Goal: Task Accomplishment & Management: Manage account settings

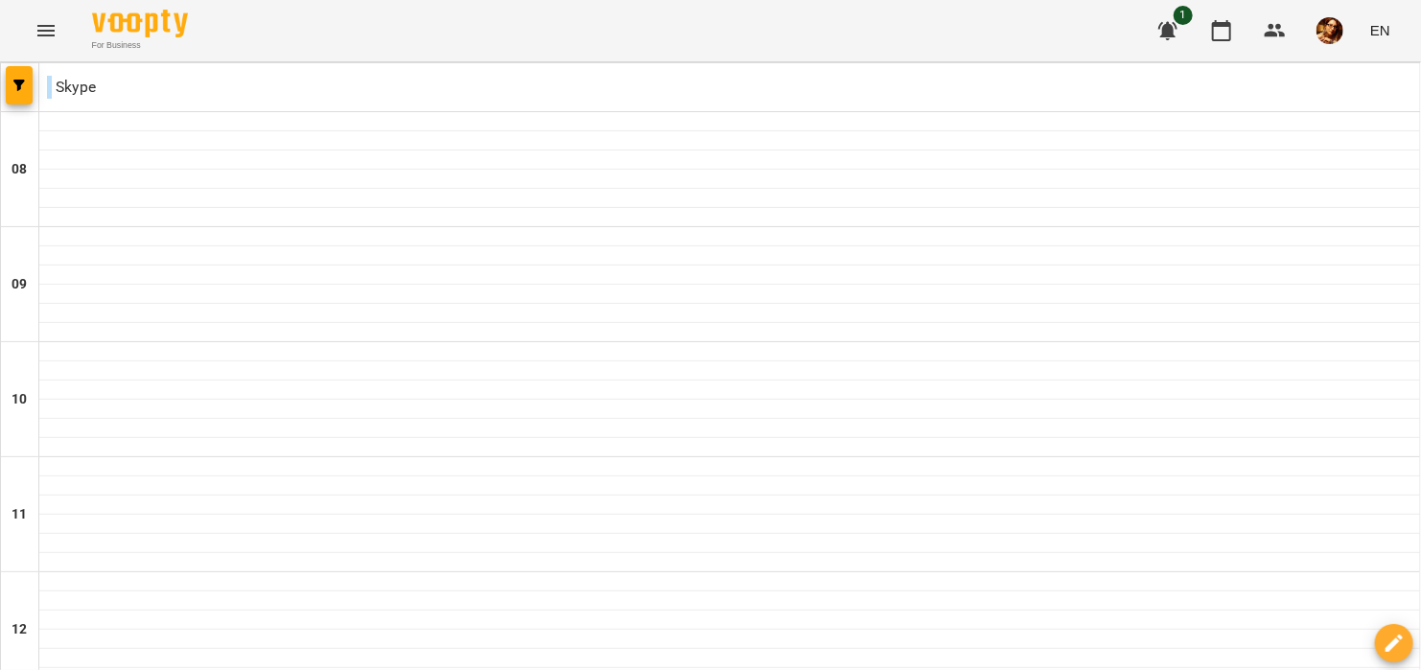
scroll to position [988, 0]
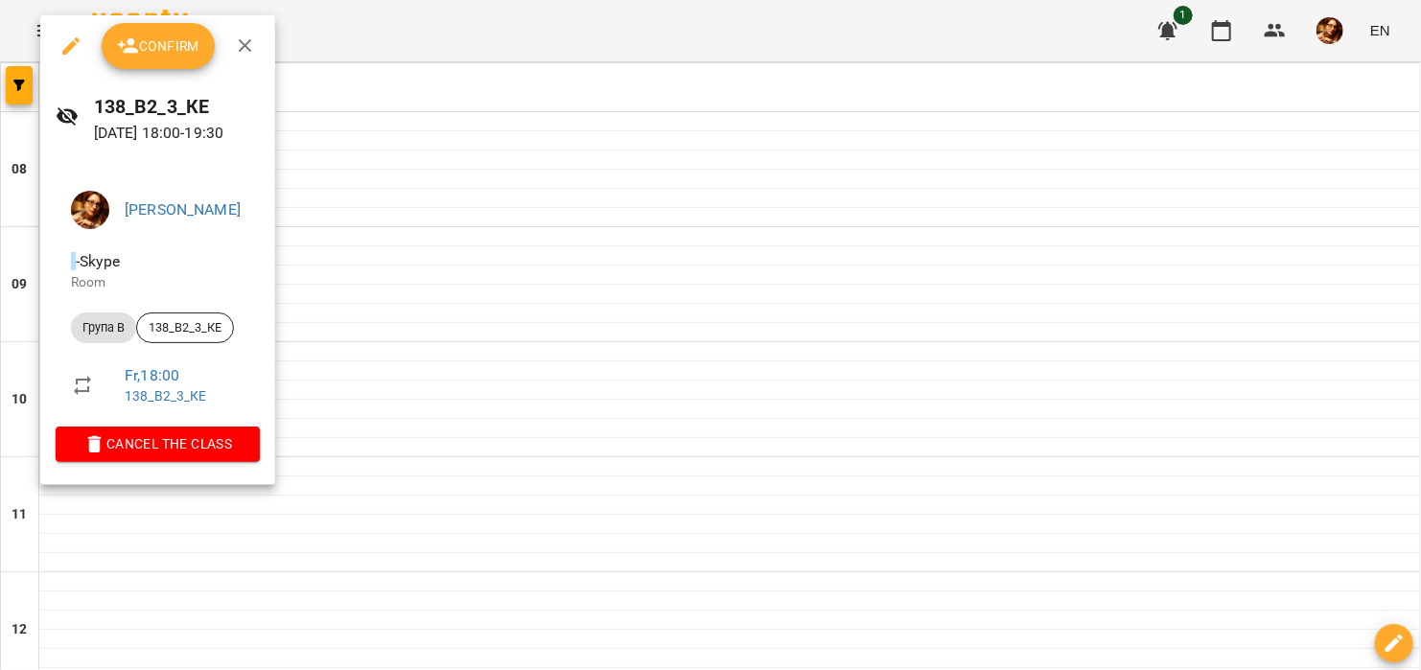
click at [186, 63] on button "Confirm" at bounding box center [158, 46] width 113 height 46
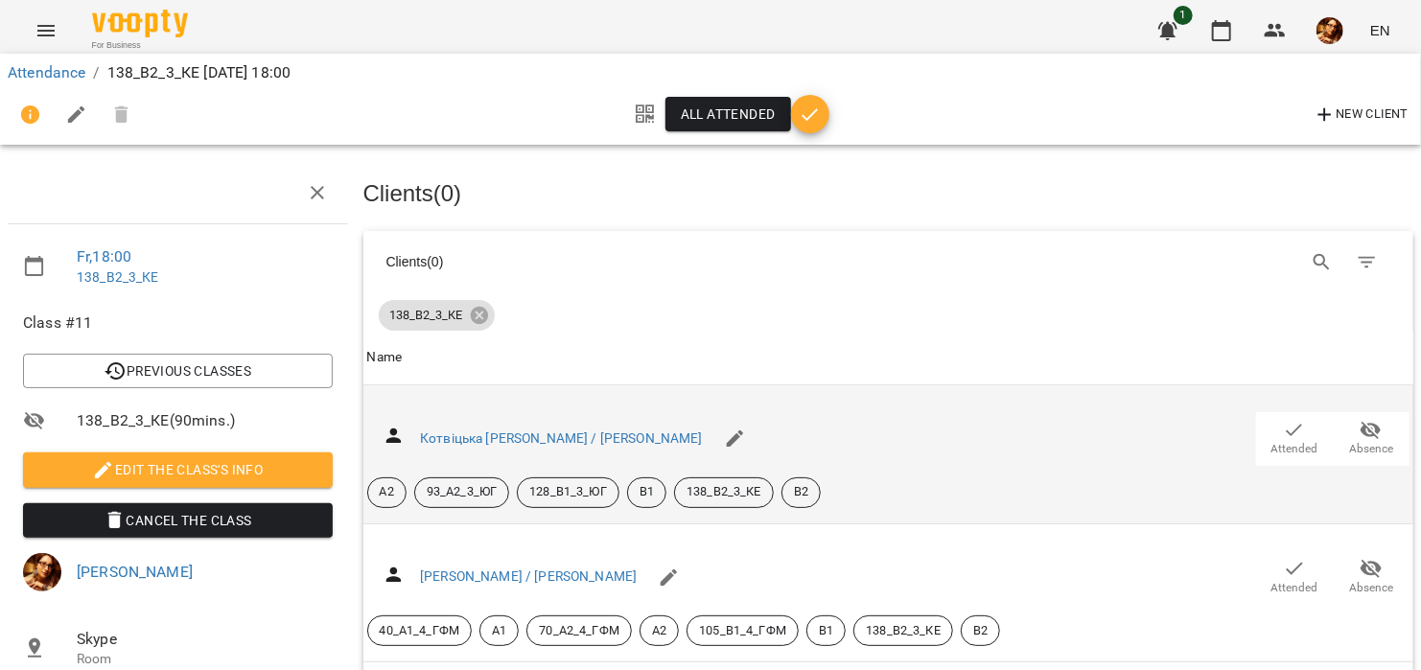
scroll to position [383, 0]
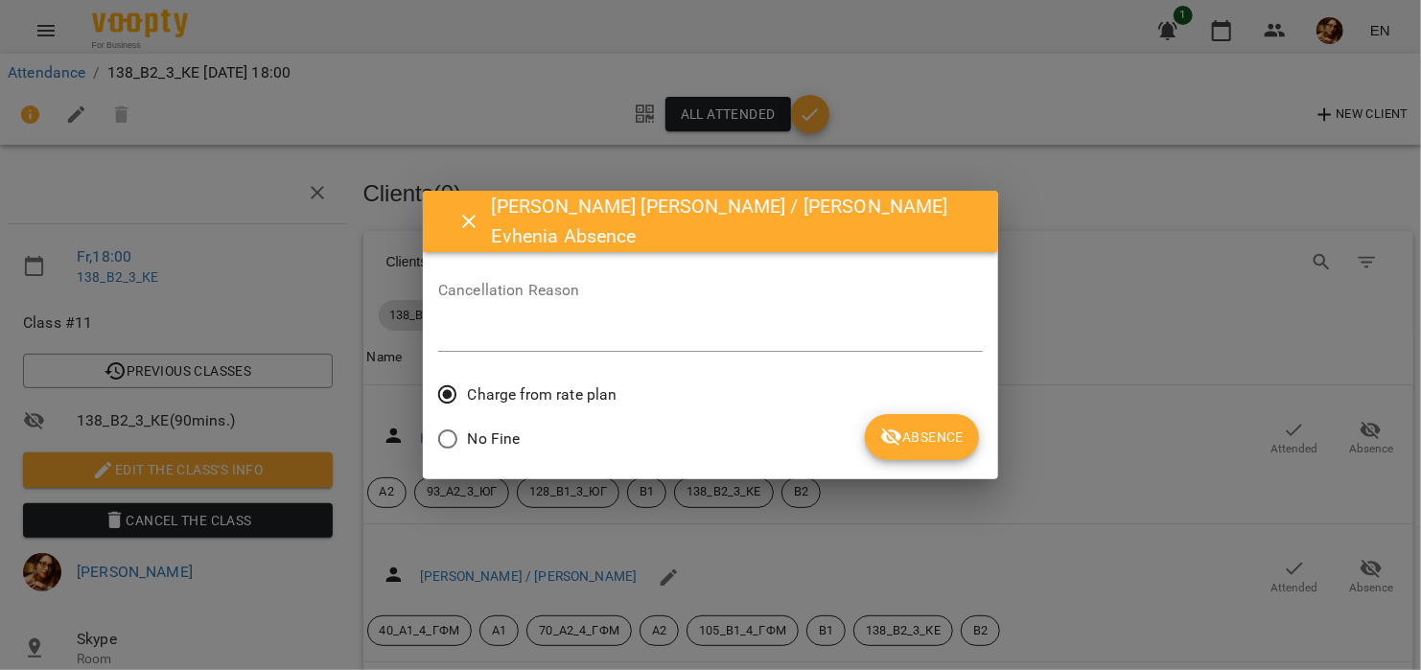
click at [881, 447] on span "Absence" at bounding box center [921, 437] width 83 height 23
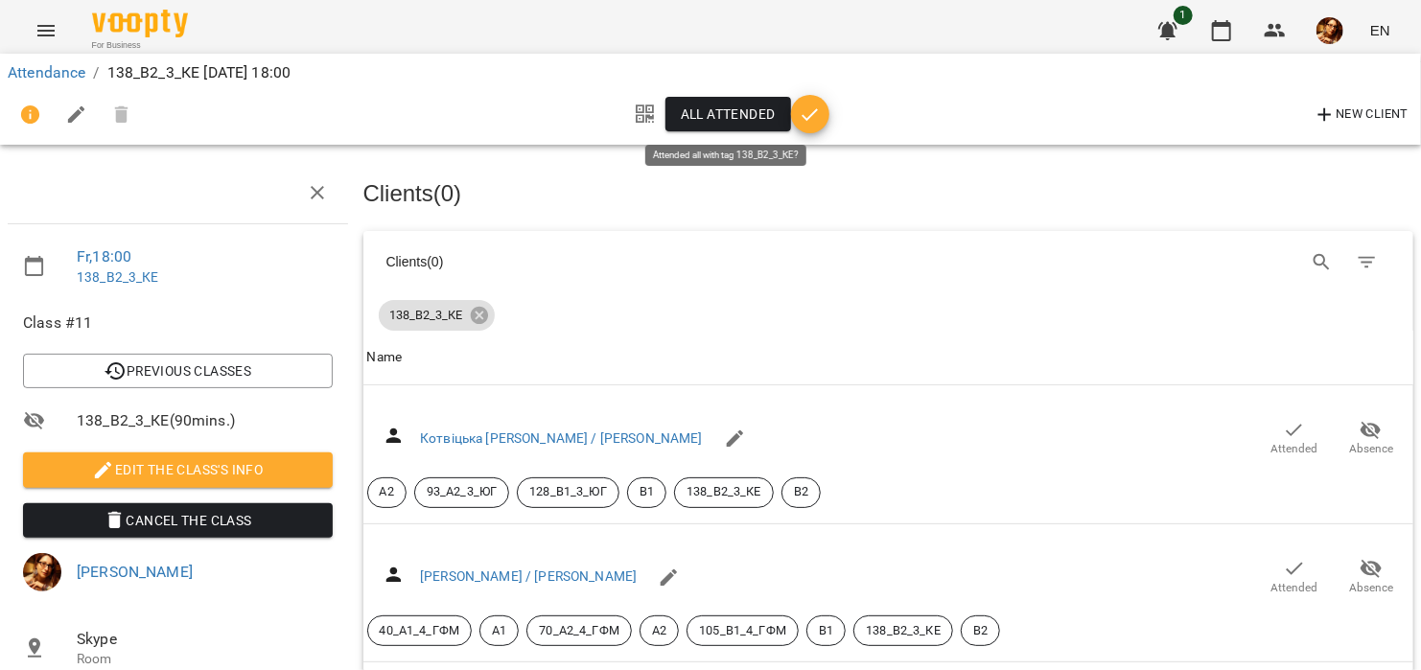
click at [713, 123] on span "All attended" at bounding box center [728, 114] width 95 height 23
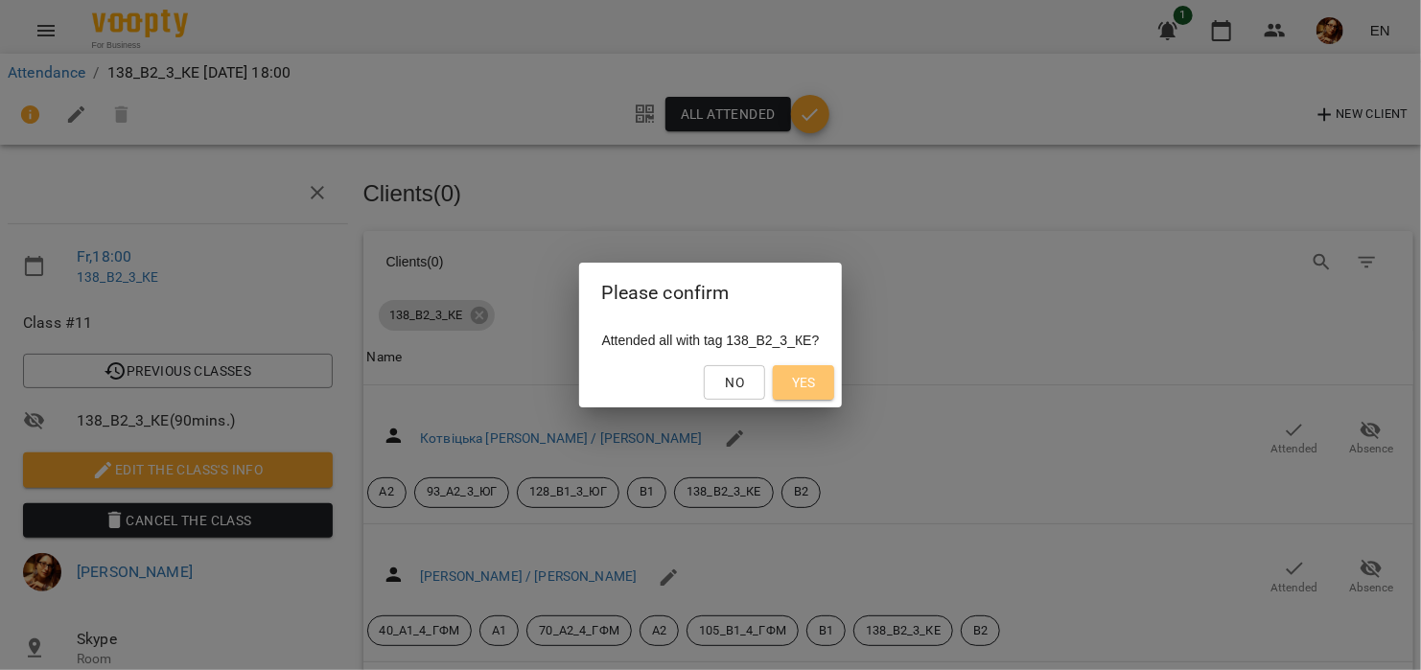
click at [808, 387] on span "Yes" at bounding box center [804, 382] width 24 height 23
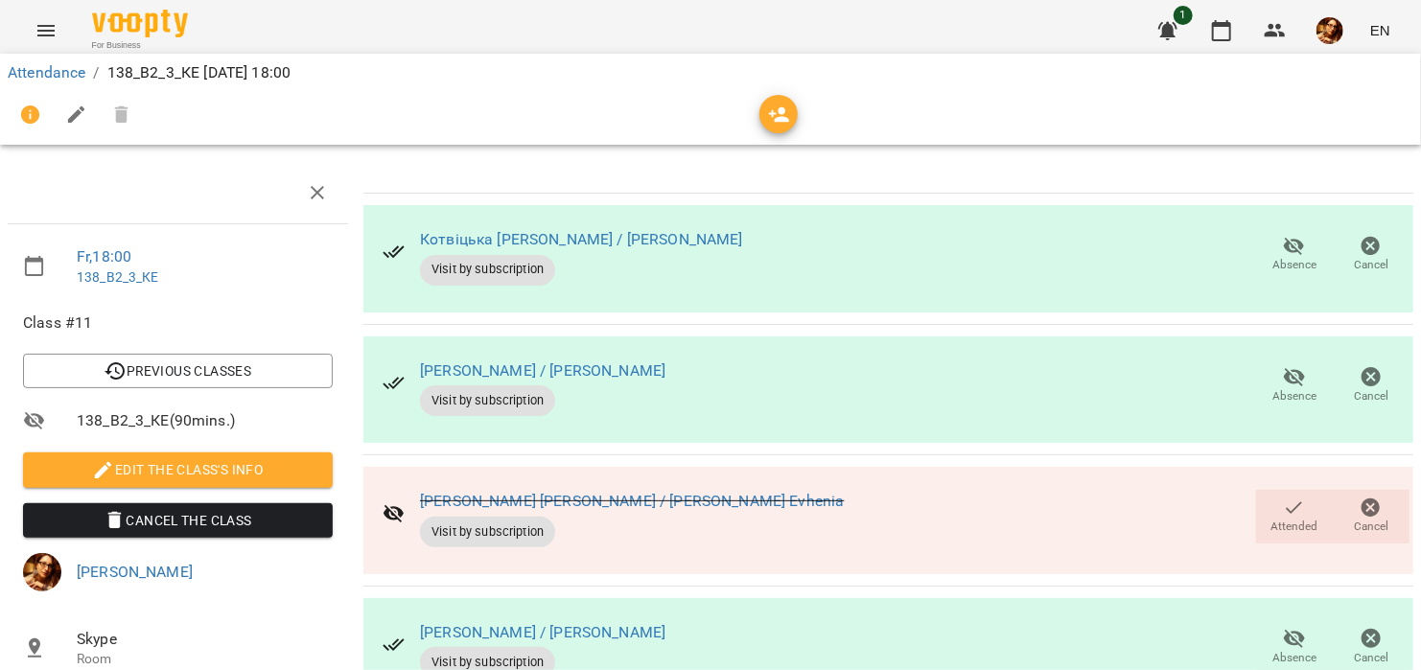
scroll to position [0, 0]
